Goal: Information Seeking & Learning: Learn about a topic

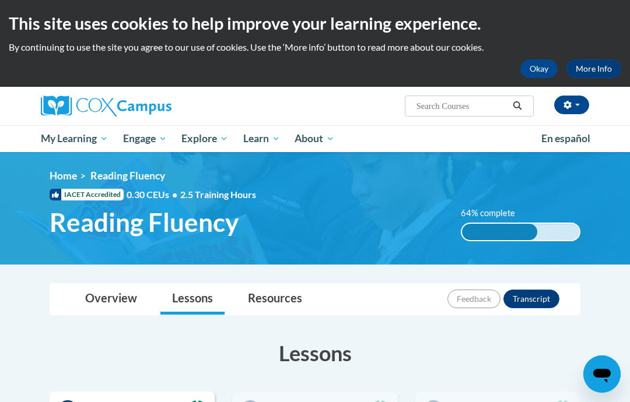
click at [0, 0] on span "My Course Progress" at bounding box center [0, 0] width 0 height 0
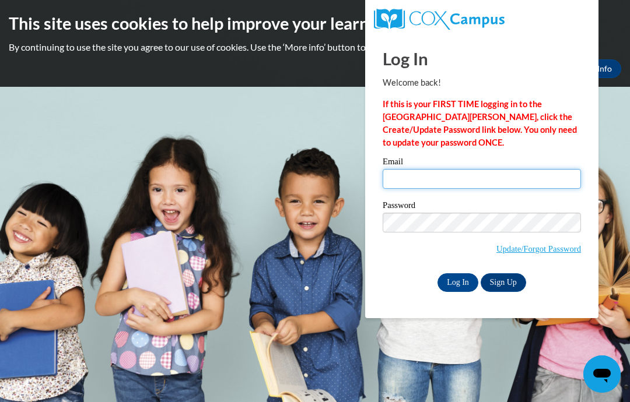
click at [461, 180] on input "Email" at bounding box center [482, 179] width 198 height 20
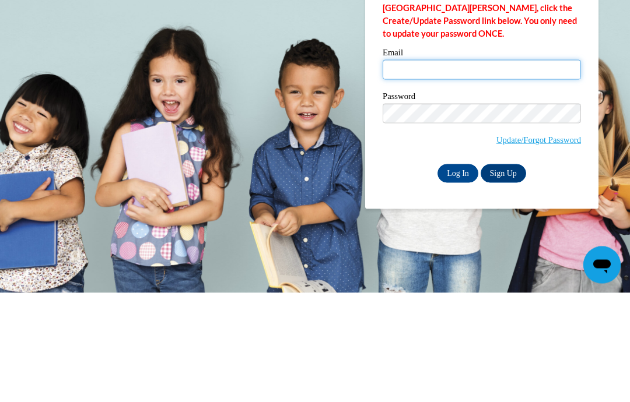
type input "donnamschiele@gmail.com"
click at [458, 274] on input "Log In" at bounding box center [457, 283] width 41 height 19
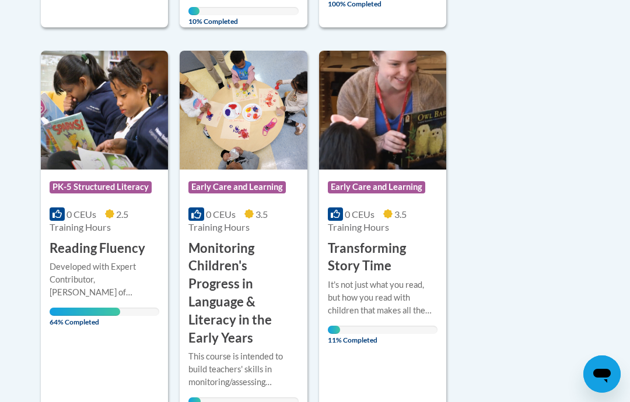
scroll to position [931, 0]
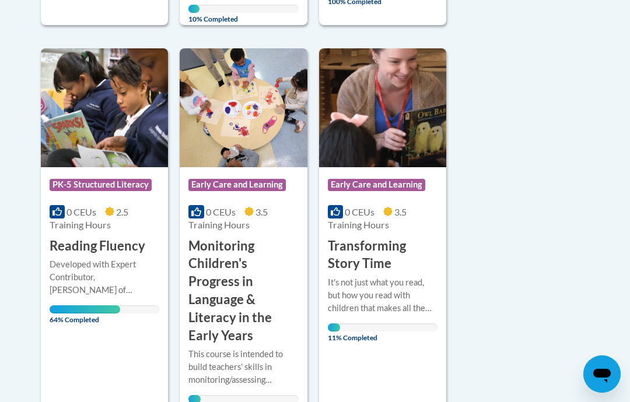
click at [139, 303] on div "Course Category: PK-5 Structured Literacy 0 CEUs 2.5 Training Hours COURSE Read…" at bounding box center [104, 231] width 127 height 367
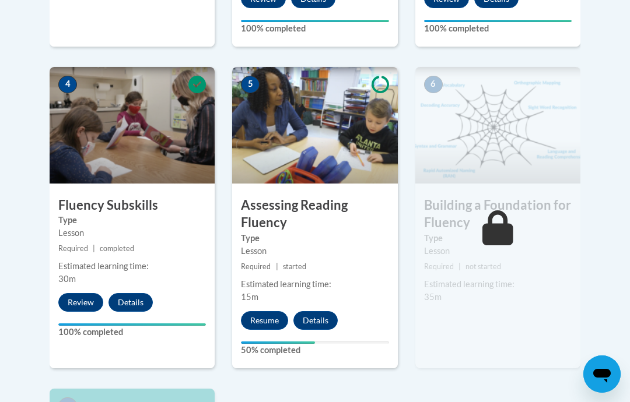
scroll to position [650, 0]
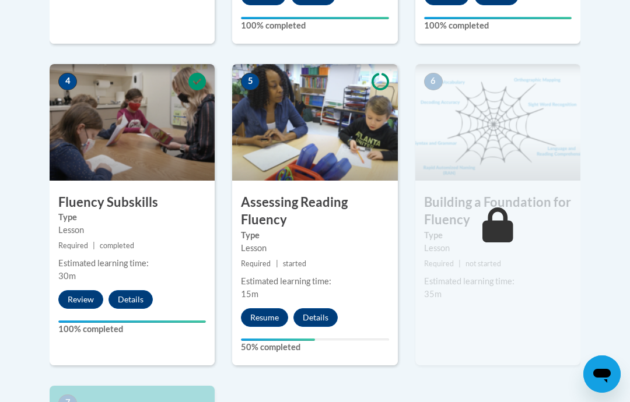
click at [268, 315] on button "Resume" at bounding box center [264, 318] width 47 height 19
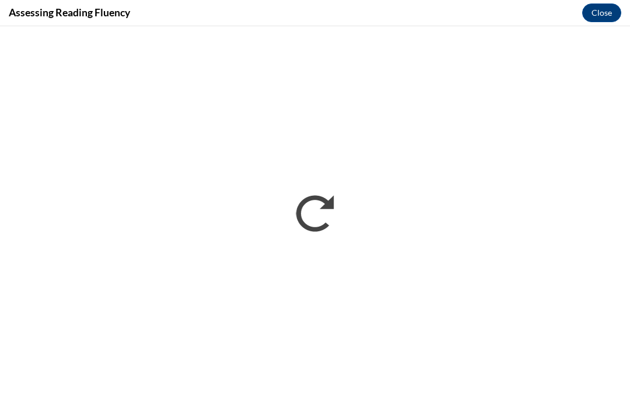
scroll to position [1177, 0]
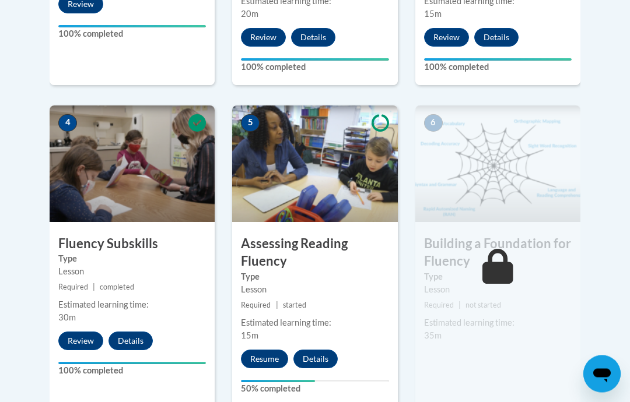
scroll to position [612, 0]
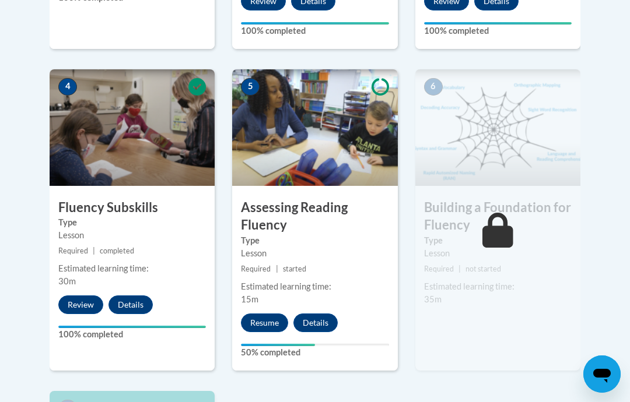
click at [387, 293] on div "Estimated learning time: 15m" at bounding box center [314, 294] width 165 height 26
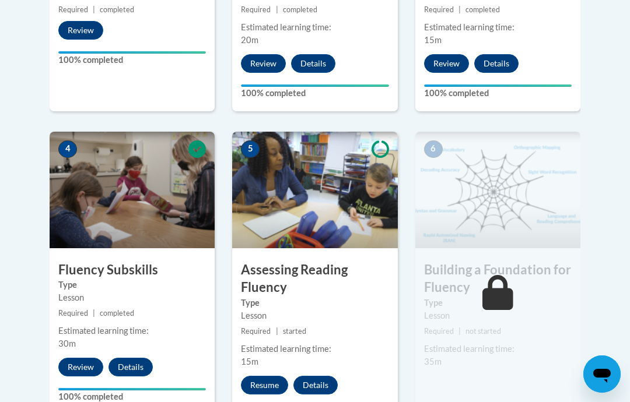
scroll to position [584, 0]
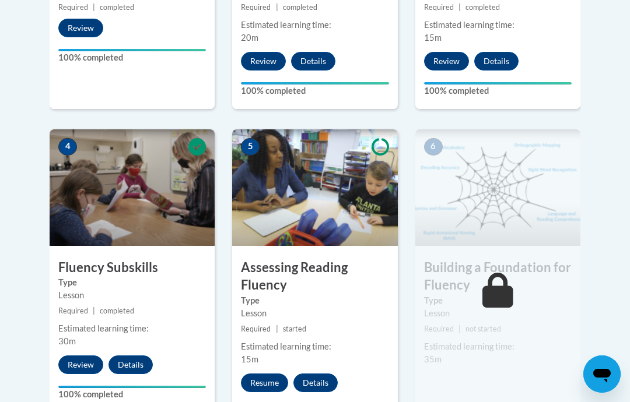
click at [87, 361] on button "Review" at bounding box center [80, 365] width 45 height 19
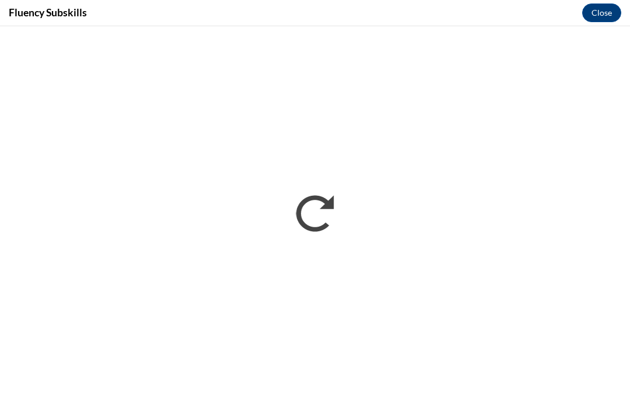
scroll to position [584, 0]
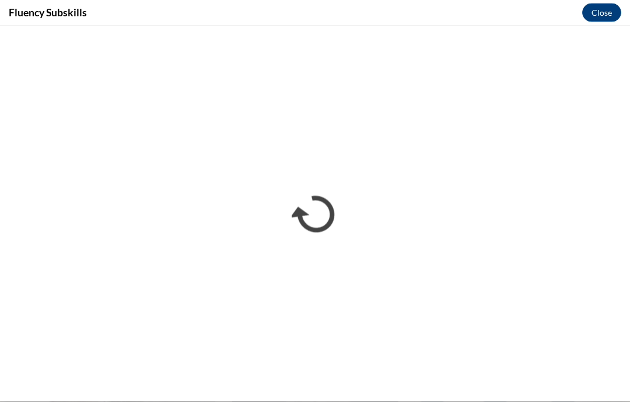
click at [601, 17] on button "Close" at bounding box center [601, 12] width 39 height 19
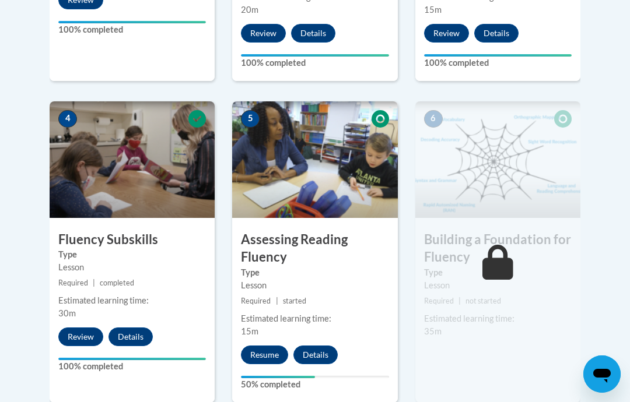
scroll to position [615, 0]
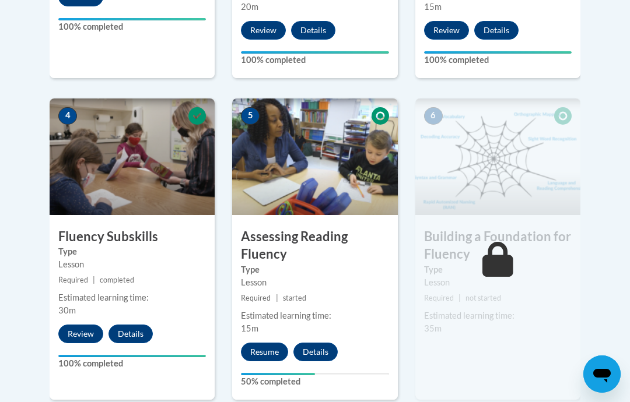
click at [279, 346] on button "Resume" at bounding box center [264, 352] width 47 height 19
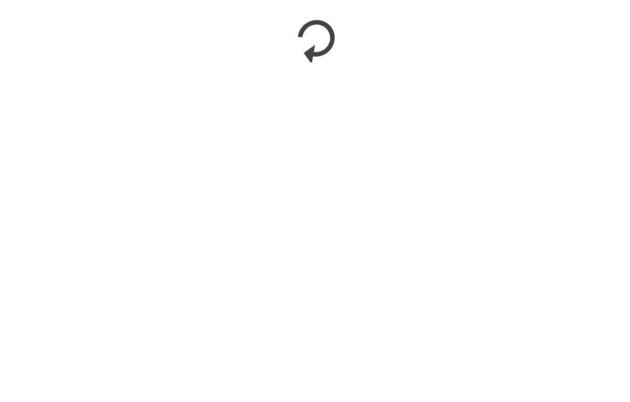
scroll to position [1130, 0]
